Goal: Information Seeking & Learning: Learn about a topic

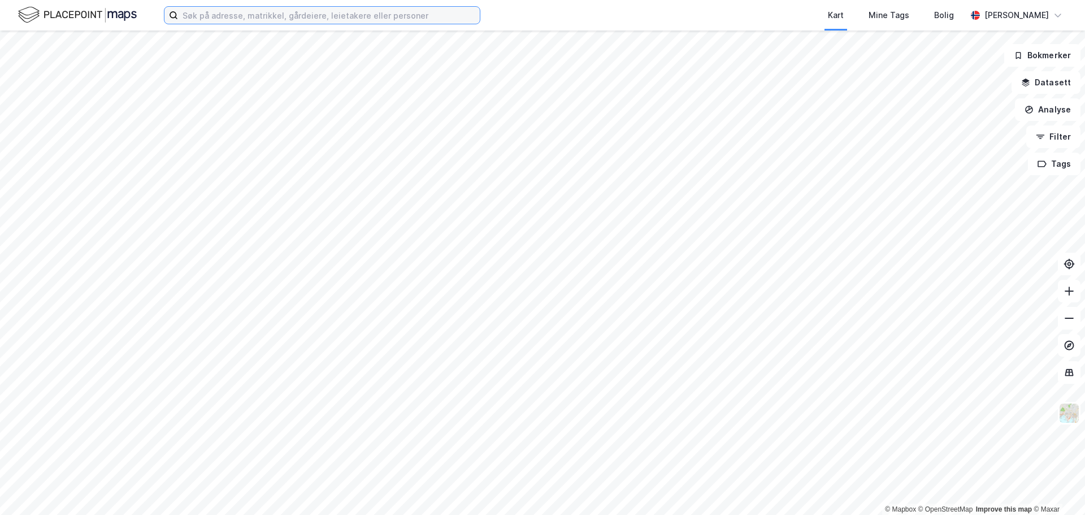
click at [211, 16] on input at bounding box center [329, 15] width 302 height 17
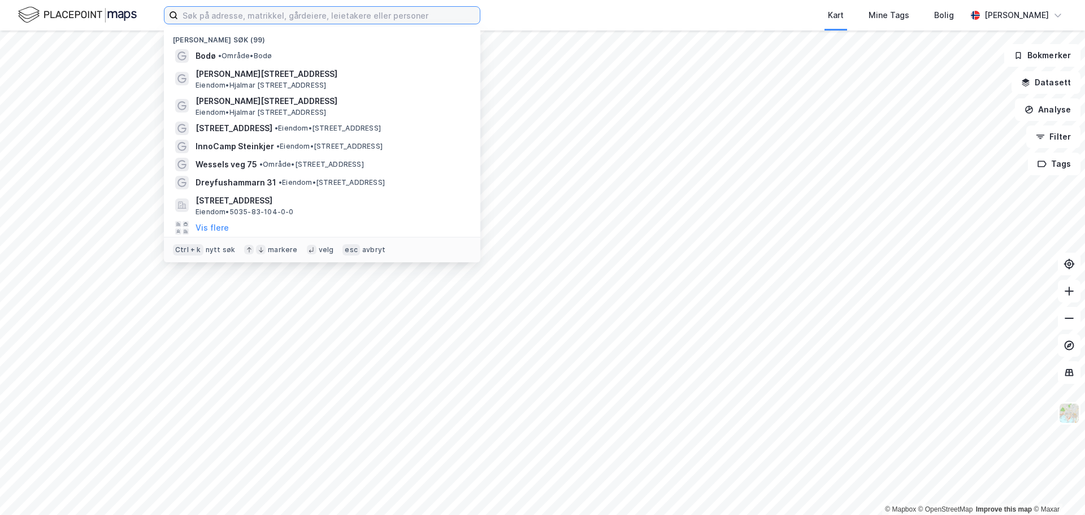
paste input "[DEMOGRAPHIC_DATA] [STREET_ADDRESS]"
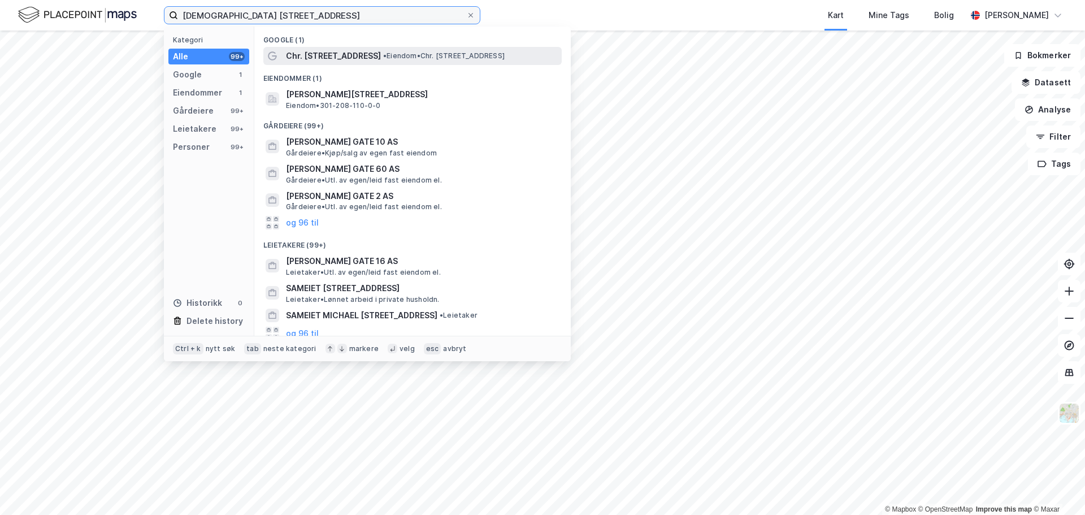
type input "[DEMOGRAPHIC_DATA] [STREET_ADDRESS]"
click at [321, 47] on div "Chr. [STREET_ADDRESS] • Eiendom • Chr. [STREET_ADDRESS]" at bounding box center [412, 56] width 298 height 18
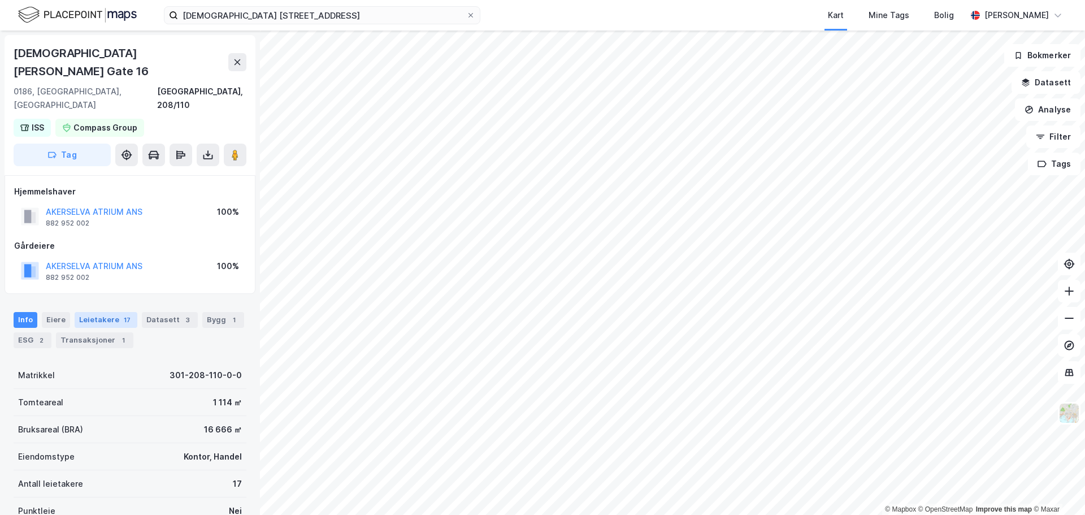
click at [108, 312] on div "Leietakere 17" at bounding box center [106, 320] width 63 height 16
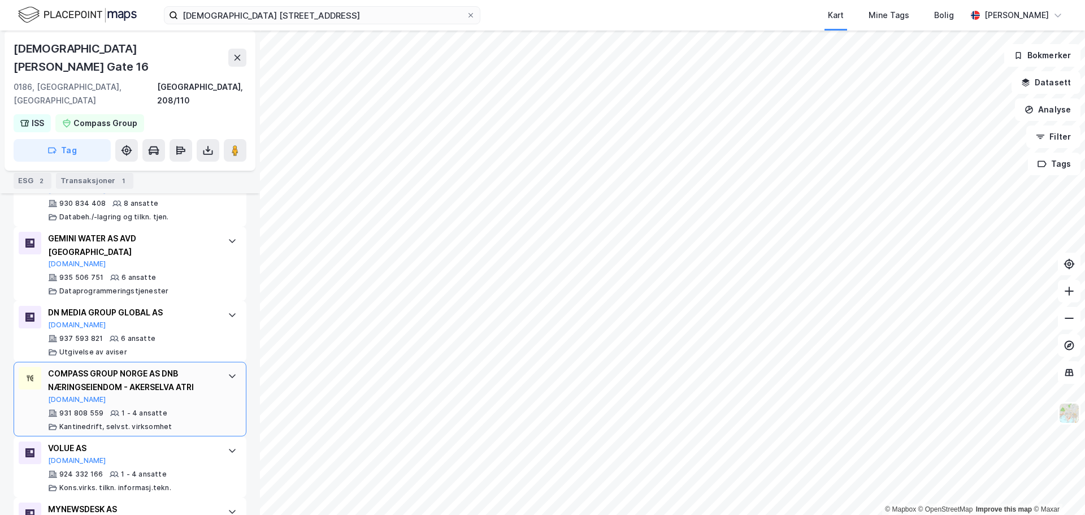
scroll to position [1075, 0]
